Goal: Find specific page/section: Find specific page/section

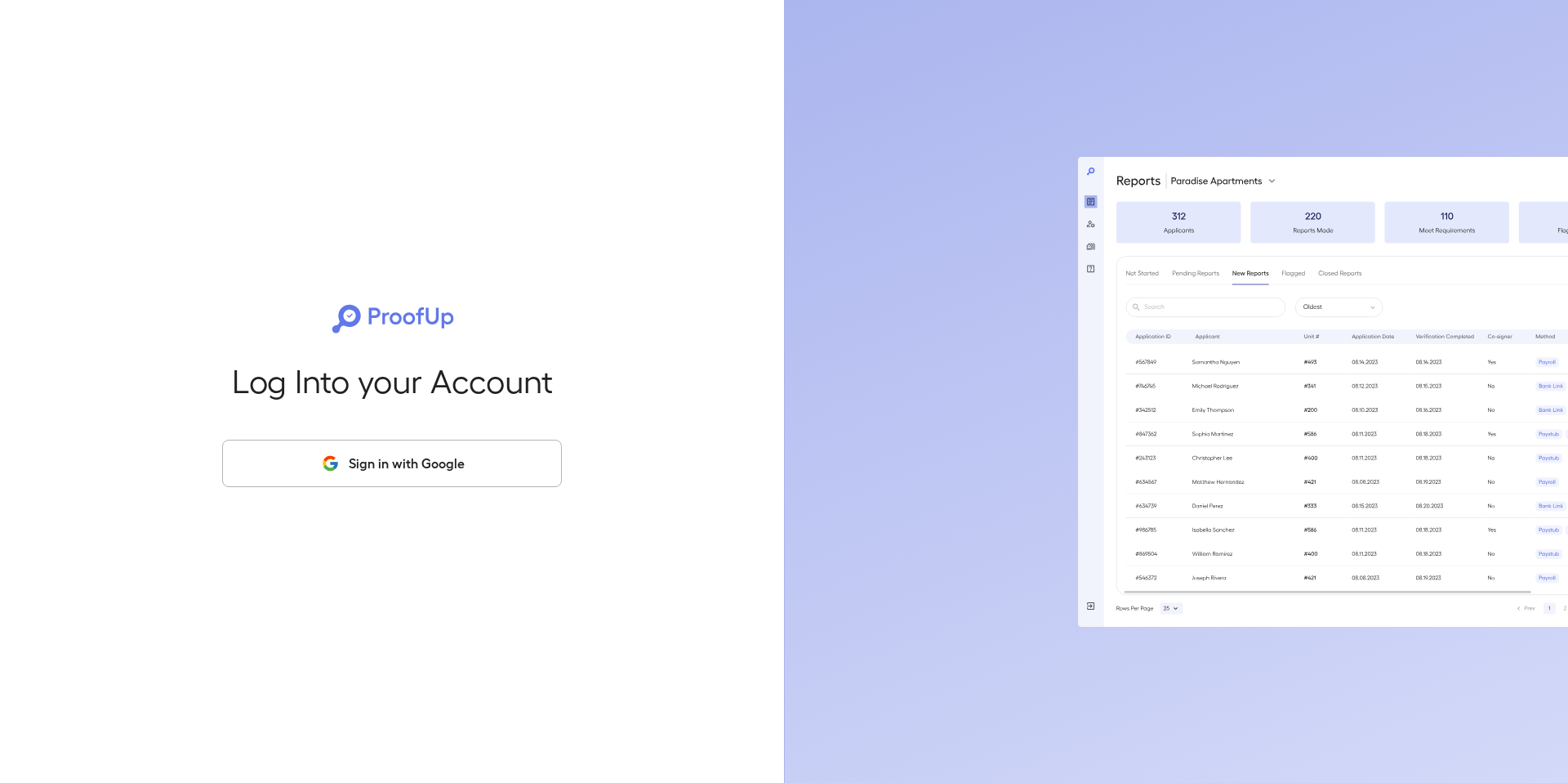
click at [486, 455] on button "Sign in with Google" at bounding box center [391, 462] width 339 height 48
click at [0, 0] on div "Log Into your Account Sign in with Google" at bounding box center [391, 392] width 784 height 783
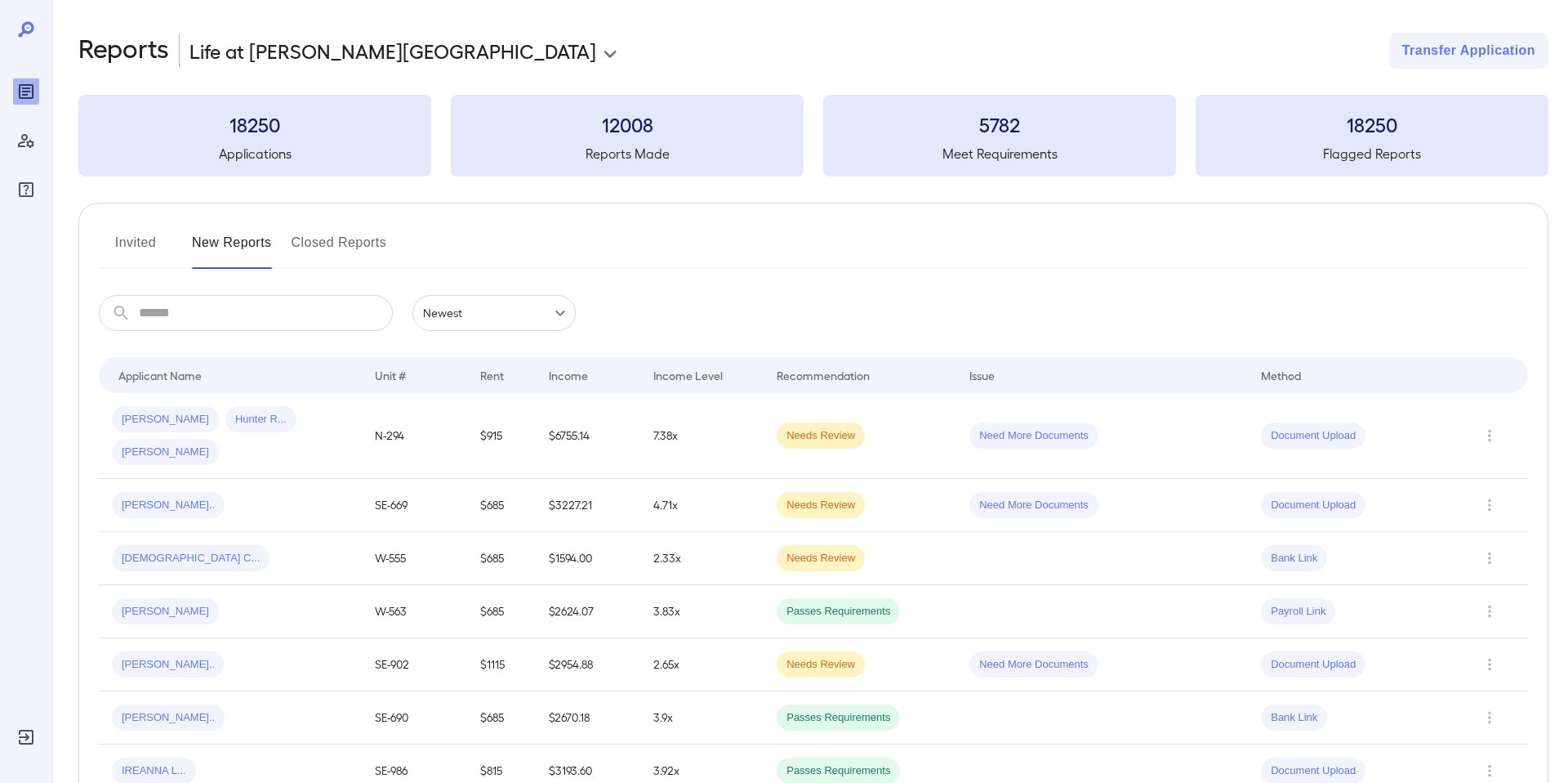
click at [256, 319] on input "text" at bounding box center [266, 312] width 254 height 36
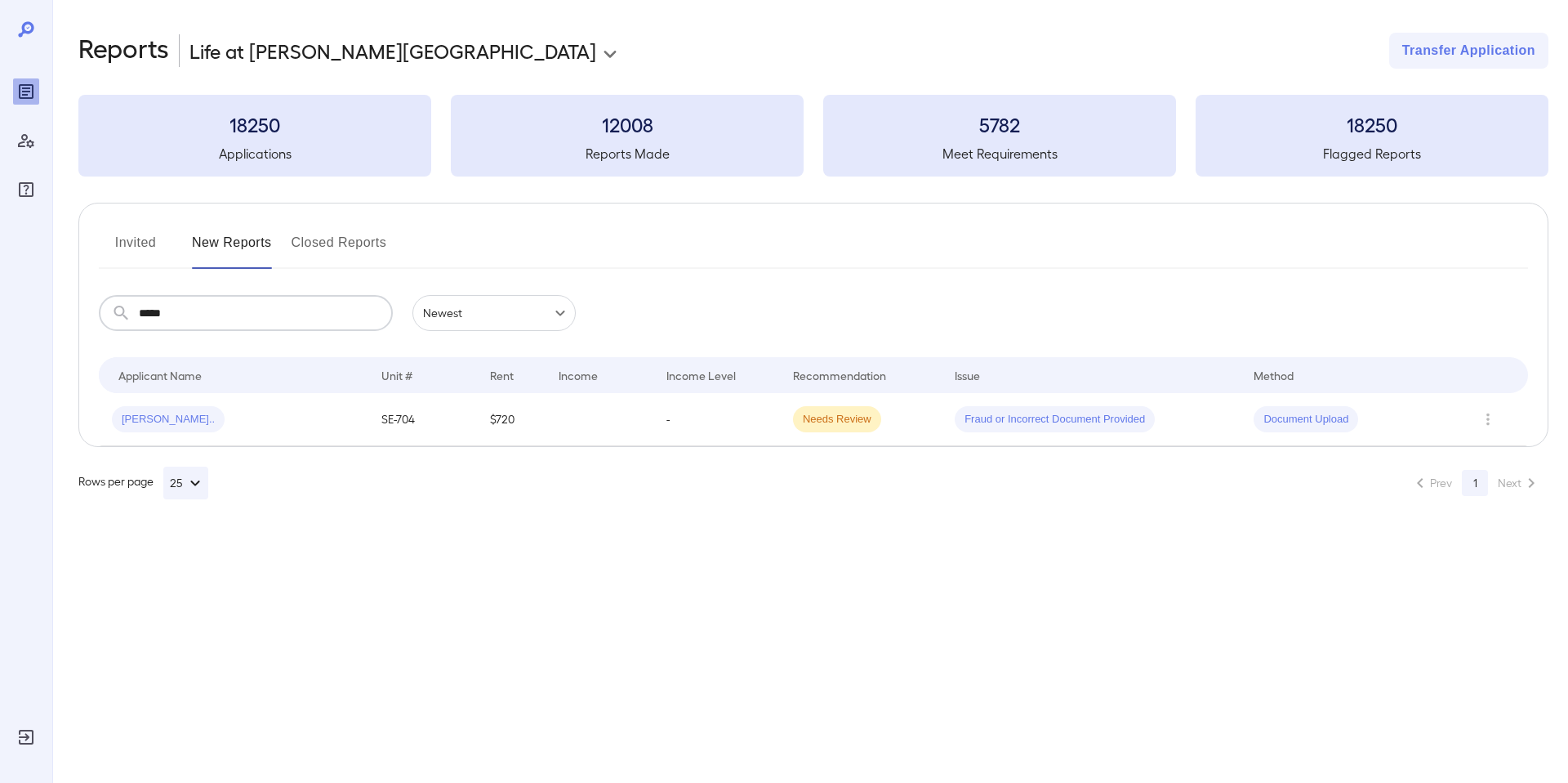
type input "*****"
click at [145, 242] on button "Invited" at bounding box center [136, 250] width 74 height 40
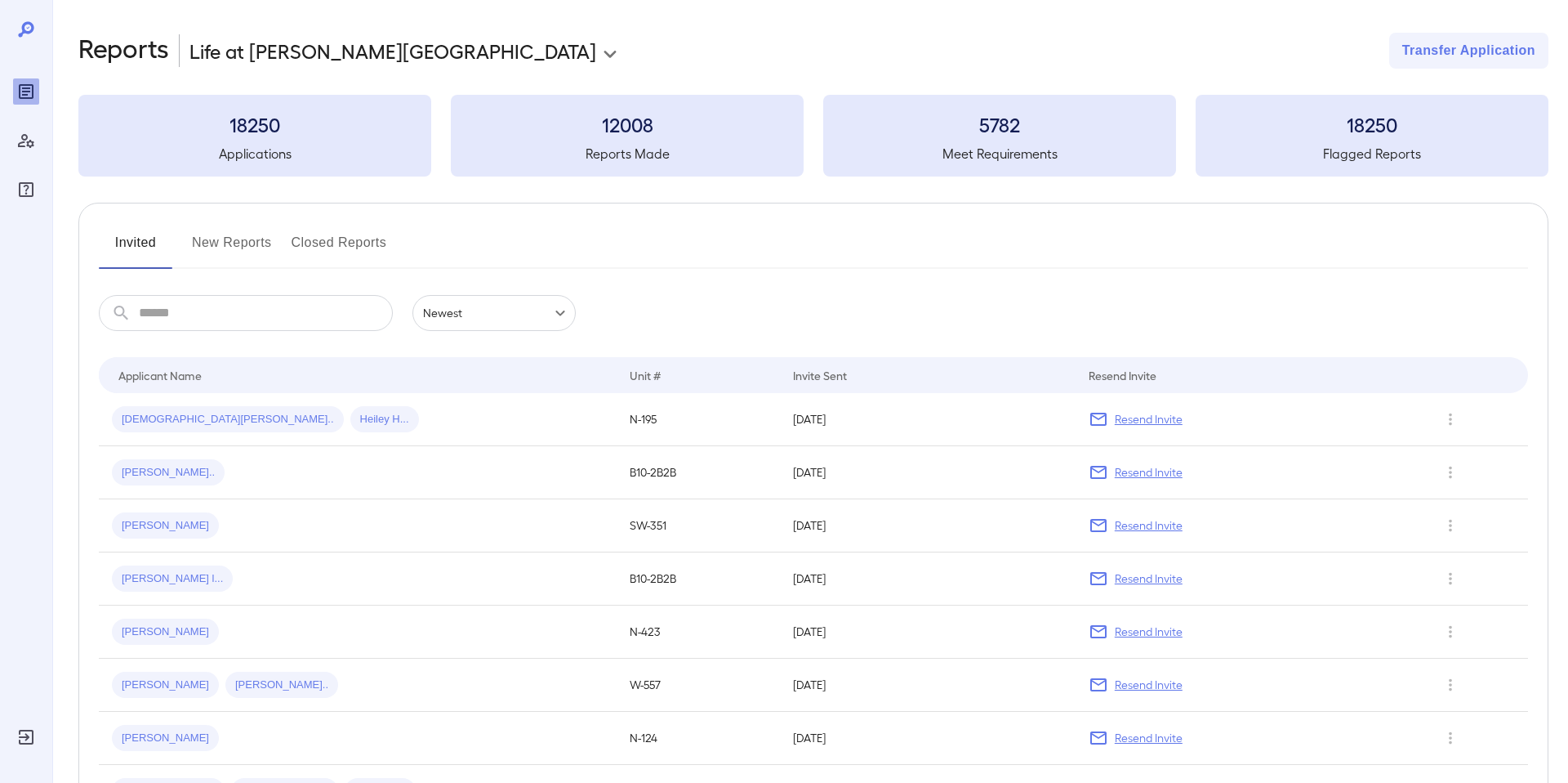
click at [249, 319] on input "text" at bounding box center [266, 312] width 254 height 36
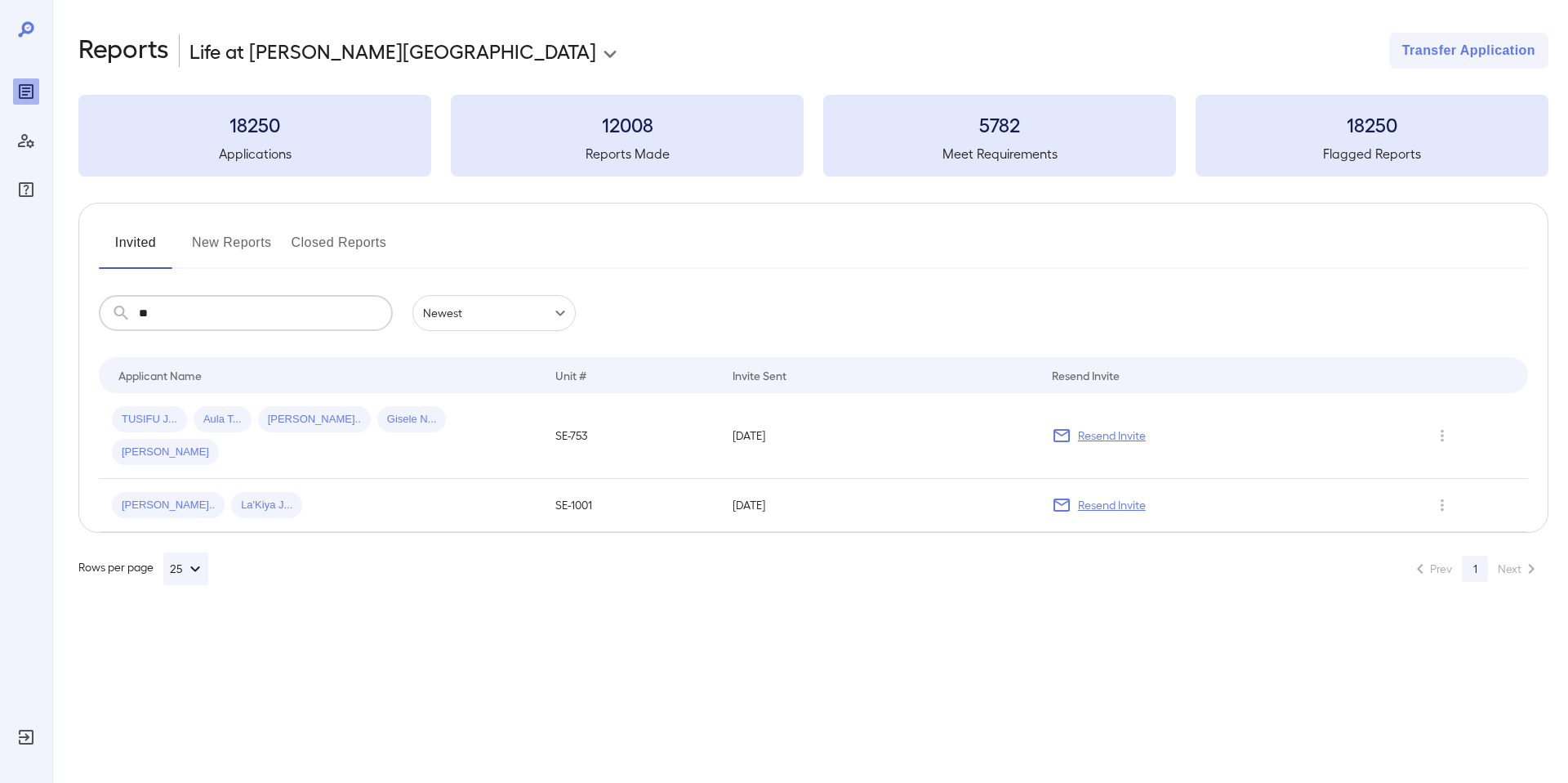
type input "*"
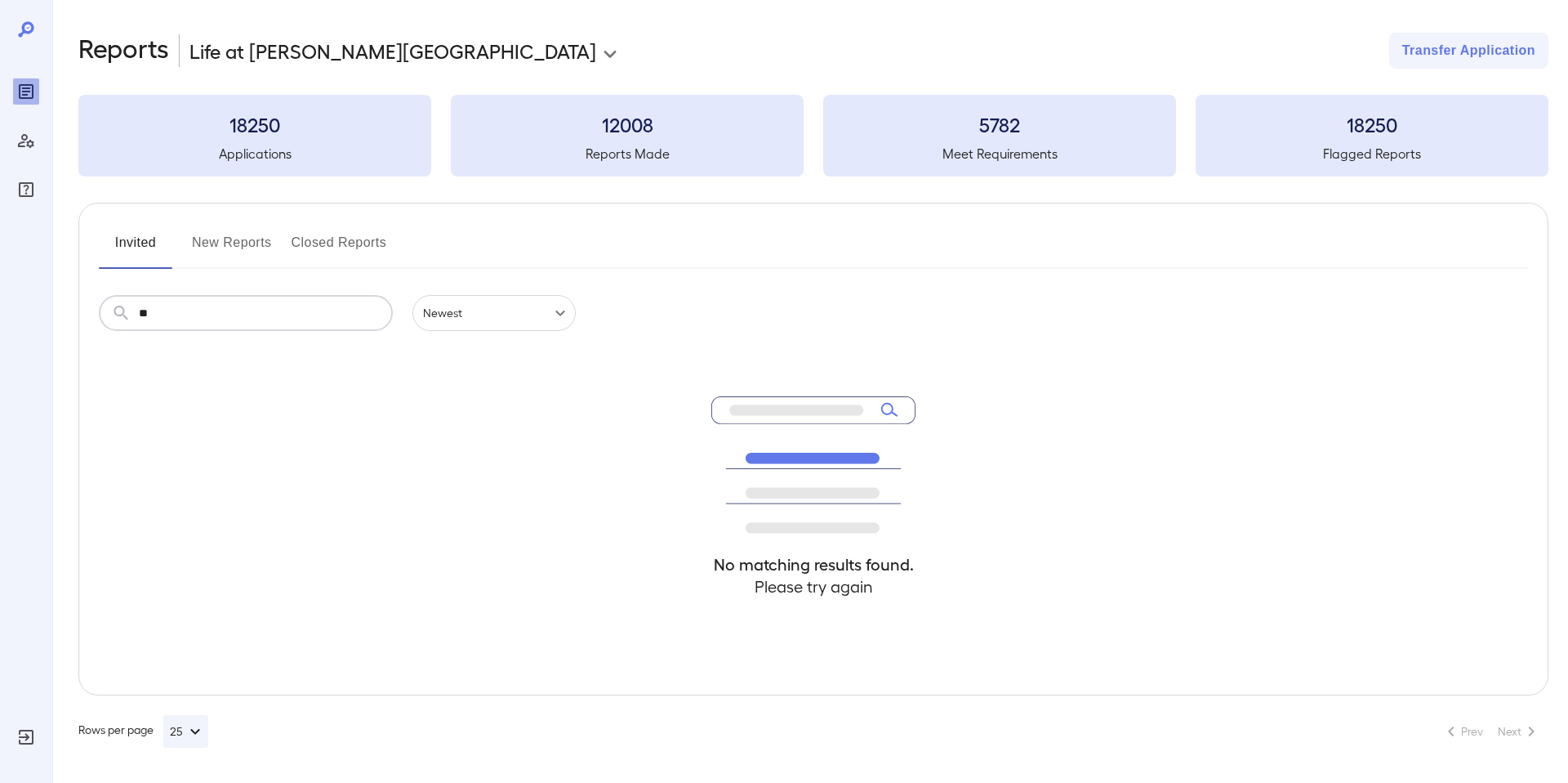
type input "*"
